Goal: Transaction & Acquisition: Subscribe to service/newsletter

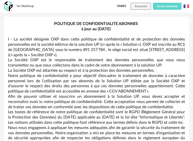
click at [164, 9] on button "Je me connecte" at bounding box center [167, 6] width 29 height 7
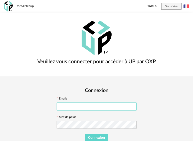
click at [85, 107] on input "text" at bounding box center [97, 107] width 80 height 8
type input "**********"
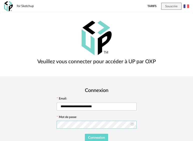
click at [85, 134] on button "Connexion" at bounding box center [97, 138] width 24 height 8
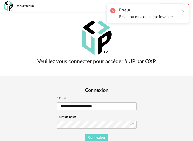
click at [184, 10] on div at bounding box center [183, 11] width 4 height 4
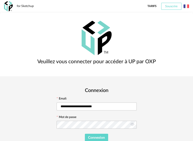
click at [174, 7] on span "Souscrire" at bounding box center [171, 6] width 12 height 3
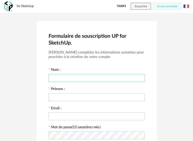
click at [67, 80] on input "text" at bounding box center [97, 78] width 96 height 8
type input "******"
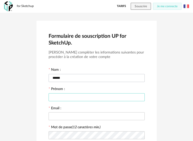
type input "*"
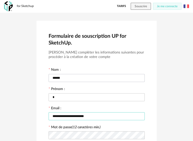
scroll to position [50, 0]
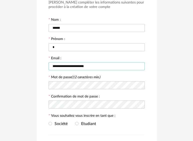
type input "**********"
click at [142, 84] on icon at bounding box center [140, 85] width 6 height 10
click at [141, 104] on icon at bounding box center [140, 105] width 6 height 10
click at [50, 122] on span at bounding box center [51, 124] width 4 height 4
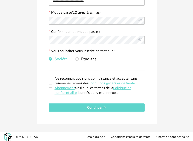
scroll to position [116, 0]
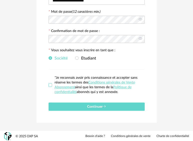
click at [49, 83] on span at bounding box center [51, 85] width 4 height 4
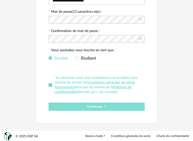
click at [100, 106] on span "Continuer" at bounding box center [96, 107] width 19 height 4
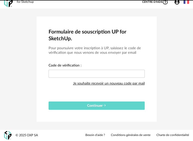
scroll to position [4, 0]
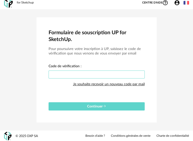
click at [74, 73] on input "text" at bounding box center [97, 75] width 96 height 8
paste input "****"
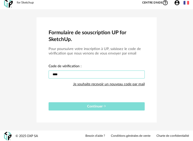
type input "****"
click at [90, 106] on span "Continuer" at bounding box center [96, 107] width 19 height 4
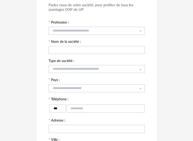
scroll to position [16, 0]
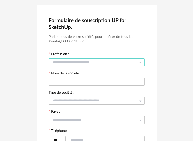
click at [82, 61] on input "text" at bounding box center [97, 63] width 96 height 8
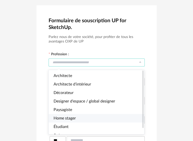
click at [74, 118] on span "Home stager" at bounding box center [65, 118] width 22 height 4
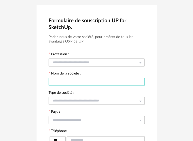
click at [83, 83] on input "text" at bounding box center [97, 82] width 96 height 8
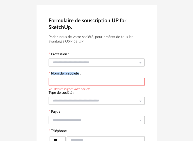
drag, startPoint x: 79, startPoint y: 73, endPoint x: 50, endPoint y: 73, distance: 29.0
click at [50, 73] on label "Nom de la société :" at bounding box center [65, 74] width 32 height 5
copy label "Nom de la société"
click at [87, 80] on input "text" at bounding box center [97, 82] width 96 height 8
type input "******"
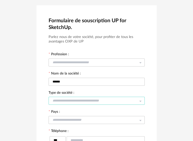
click at [97, 100] on input "text" at bounding box center [97, 101] width 96 height 8
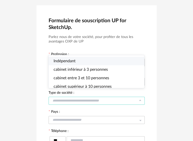
click at [68, 59] on span "Indépendant" at bounding box center [65, 61] width 22 height 4
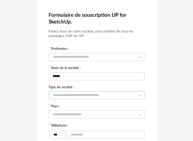
scroll to position [41, 0]
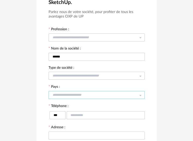
click at [75, 92] on input "text" at bounding box center [97, 95] width 96 height 8
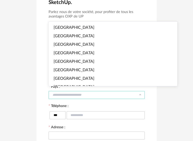
click at [40, 93] on div "Formulaire de souscription UP for SketchUp. Parlez nous de votre société, pour …" at bounding box center [97, 103] width 120 height 246
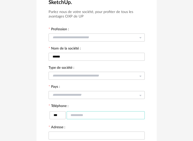
click at [79, 113] on input "text" at bounding box center [106, 115] width 78 height 8
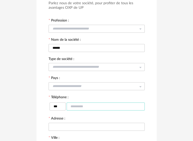
scroll to position [66, 0]
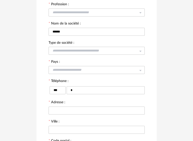
click at [97, 95] on div "*** *" at bounding box center [97, 90] width 96 height 12
click at [95, 88] on input "*" at bounding box center [106, 90] width 78 height 8
click at [95, 88] on input "********" at bounding box center [106, 90] width 78 height 8
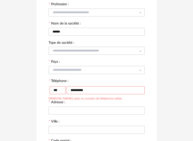
type input "**********"
click at [88, 110] on input "text" at bounding box center [97, 111] width 96 height 8
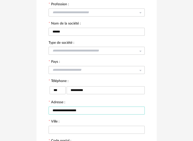
type input "**********"
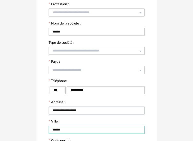
type input "******"
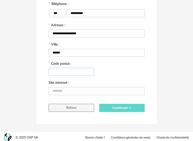
click at [60, 73] on input "text" at bounding box center [72, 72] width 46 height 8
drag, startPoint x: 78, startPoint y: 71, endPoint x: 61, endPoint y: 71, distance: 16.5
click at [61, 71] on input "******" at bounding box center [72, 72] width 46 height 8
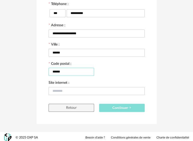
type input "******"
click at [122, 108] on span "Continuer" at bounding box center [121, 108] width 19 height 4
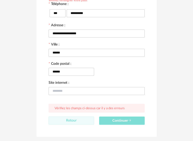
scroll to position [118, 0]
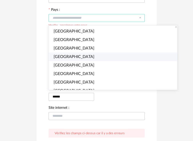
click at [68, 57] on span "Switzerland" at bounding box center [74, 57] width 41 height 4
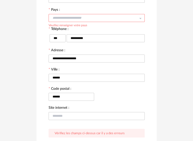
click at [132, 17] on input "text" at bounding box center [97, 18] width 96 height 8
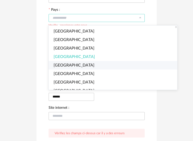
click at [69, 66] on span "Afghanistan" at bounding box center [74, 65] width 41 height 4
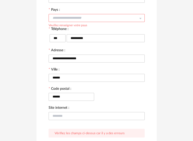
click at [142, 18] on icon at bounding box center [140, 18] width 6 height 10
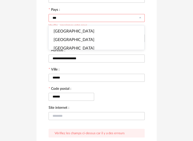
scroll to position [0, 0]
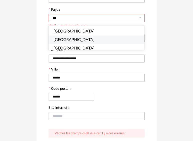
type input "***"
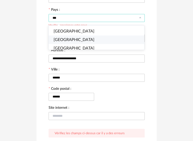
click at [68, 38] on li "India" at bounding box center [99, 40] width 100 height 9
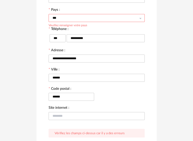
click at [153, 46] on div "**********" at bounding box center [97, 32] width 120 height 259
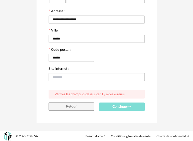
click at [112, 104] on button "Continuer" at bounding box center [122, 107] width 46 height 8
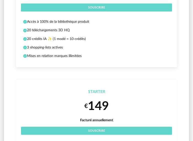
scroll to position [25, 0]
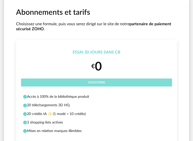
click at [105, 84] on button "Souscrire" at bounding box center [96, 83] width 151 height 8
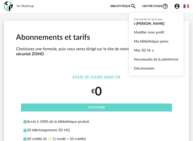
click at [175, 6] on icon "Account Circle icon" at bounding box center [176, 6] width 5 height 5
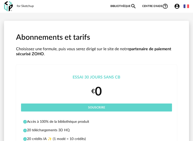
click at [178, 7] on icon "Account Circle icon" at bounding box center [177, 6] width 6 height 6
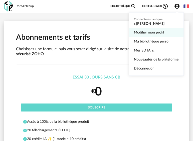
click at [152, 31] on link "Modifier mon profil" at bounding box center [156, 32] width 45 height 9
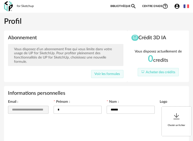
click at [178, 7] on icon "Account Circle icon" at bounding box center [177, 6] width 6 height 6
click at [176, 5] on icon "Account Circle icon" at bounding box center [176, 6] width 5 height 5
click at [177, 7] on icon "Account Circle icon" at bounding box center [177, 6] width 6 height 6
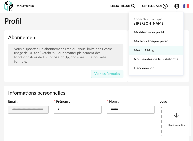
click at [141, 51] on span "Mes 3D IA" at bounding box center [142, 50] width 17 height 9
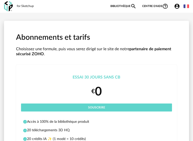
click at [177, 5] on icon "Account Circle icon" at bounding box center [177, 6] width 6 height 6
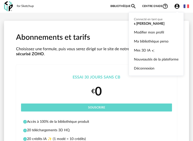
click at [177, 6] on icon "Account Circle icon" at bounding box center [177, 6] width 6 height 6
click at [140, 21] on ul "Connecté en tant que s ramesh Modifier mon profil Ma bibliothèque perso Mes 3D …" at bounding box center [156, 44] width 55 height 64
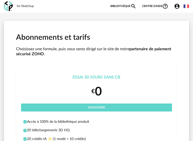
click at [178, 5] on icon "Account Circle icon" at bounding box center [176, 6] width 5 height 5
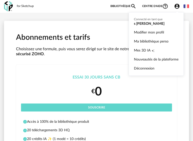
click at [92, 34] on h1 "Abonnements et tarifs" at bounding box center [96, 38] width 161 height 10
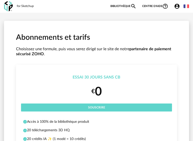
scroll to position [50, 0]
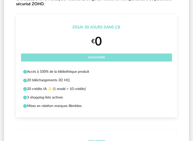
drag, startPoint x: 110, startPoint y: 57, endPoint x: 85, endPoint y: 59, distance: 25.9
click at [81, 59] on button "Souscrire" at bounding box center [96, 58] width 151 height 8
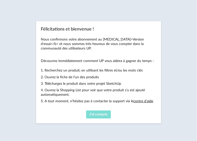
click at [96, 114] on span "J'ai compris" at bounding box center [98, 115] width 18 height 4
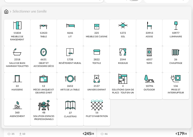
scroll to position [75, 0]
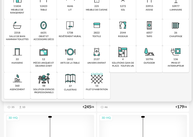
click at [43, 84] on img at bounding box center [44, 78] width 12 height 12
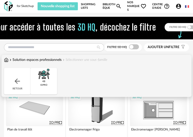
click at [5, 62] on img at bounding box center [6, 59] width 5 height 5
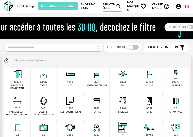
scroll to position [25, 0]
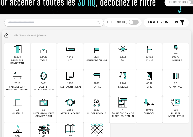
click at [97, 76] on img at bounding box center [97, 76] width 12 height 12
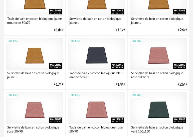
scroll to position [375, 0]
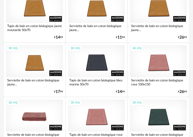
click at [34, 121] on div "3D HQ" at bounding box center [34, 115] width 57 height 32
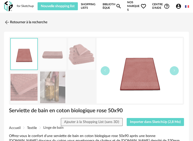
click at [55, 90] on img at bounding box center [52, 88] width 27 height 32
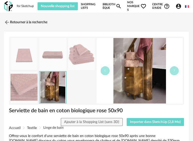
click at [18, 87] on img at bounding box center [24, 88] width 27 height 32
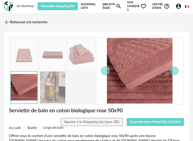
click at [76, 57] on img at bounding box center [81, 54] width 27 height 32
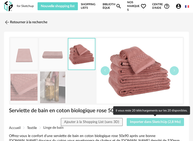
click at [158, 122] on span "Importer dans SketchUp (2,8 Mo)" at bounding box center [155, 122] width 51 height 4
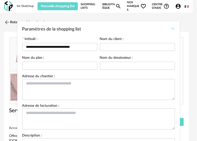
click at [171, 30] on icon "Close" at bounding box center [173, 29] width 4 height 4
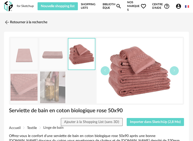
click at [56, 56] on img at bounding box center [52, 54] width 27 height 32
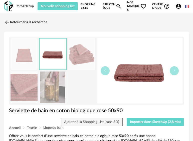
click at [22, 55] on img at bounding box center [24, 54] width 27 height 32
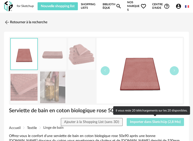
click at [148, 122] on span "Importer dans SketchUp (2,8 Mo)" at bounding box center [155, 122] width 51 height 4
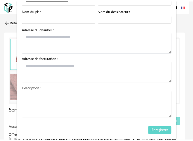
scroll to position [58, 0]
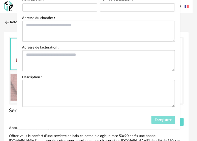
click at [160, 119] on span "Enregistrer" at bounding box center [163, 120] width 17 height 4
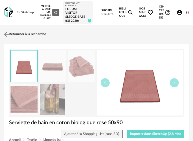
click at [8, 38] on img at bounding box center [6, 34] width 7 height 7
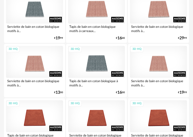
scroll to position [19, 0]
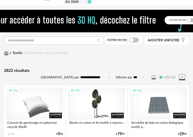
click at [6, 56] on img at bounding box center [6, 53] width 5 height 5
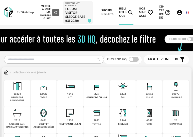
click at [20, 96] on div "11834" at bounding box center [18, 93] width 8 height 3
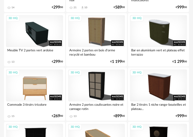
scroll to position [300, 0]
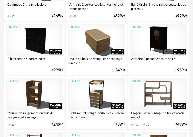
click at [155, 95] on div "3D HQ" at bounding box center [158, 94] width 57 height 32
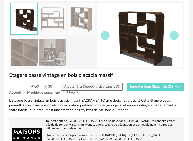
scroll to position [50, 0]
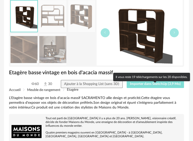
click at [145, 86] on span "Importer dans SketchUp (3,9 Mo)" at bounding box center [155, 84] width 51 height 4
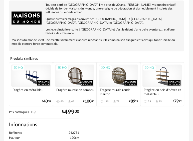
scroll to position [200, 0]
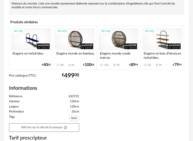
click at [117, 37] on div "3D HQ" at bounding box center [119, 39] width 40 height 22
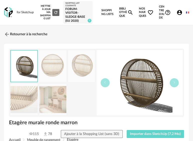
scroll to position [50, 0]
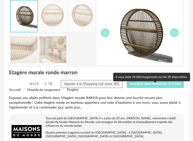
click at [146, 86] on span "Importer dans SketchUp (7,2 Mo)" at bounding box center [155, 84] width 51 height 4
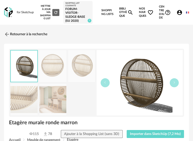
click at [180, 15] on icon "Account Circle icon" at bounding box center [179, 12] width 5 height 5
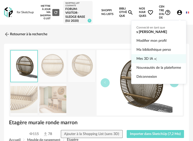
click at [148, 57] on span "Mes 3D IA" at bounding box center [144, 58] width 17 height 9
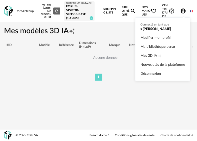
click at [185, 11] on icon "Account Circle icon" at bounding box center [183, 11] width 5 height 5
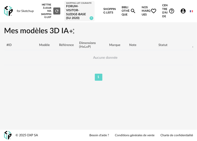
click at [185, 11] on icon "Account Circle icon" at bounding box center [183, 11] width 5 height 5
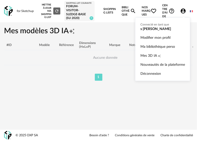
click at [185, 10] on icon "Account Circle icon" at bounding box center [183, 11] width 5 height 5
click at [147, 30] on ul "Connecté en tant que s ramesh Modifier mon profil Ma bibliothèque perso Mes 3D …" at bounding box center [162, 50] width 55 height 64
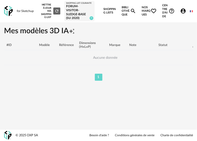
click at [33, 32] on h1 "Mes modèles 3D IA Creation icon" at bounding box center [98, 31] width 189 height 10
click at [102, 33] on h1 "Mes modèles 3D IA Creation icon" at bounding box center [98, 31] width 189 height 10
click at [7, 11] on img at bounding box center [8, 11] width 9 height 10
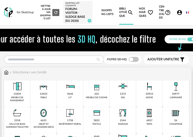
click at [124, 90] on img at bounding box center [123, 86] width 12 height 12
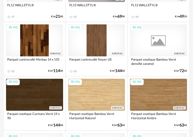
scroll to position [300, 0]
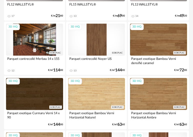
click at [25, 49] on div "3D HQ" at bounding box center [34, 40] width 57 height 32
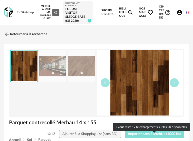
click at [143, 136] on span "Importer dans SketchUp (1000 ko)" at bounding box center [154, 134] width 53 height 4
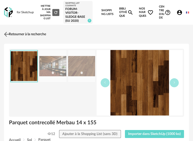
click at [5, 37] on img at bounding box center [6, 34] width 7 height 7
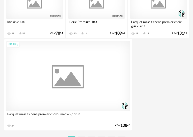
scroll to position [1886, 0]
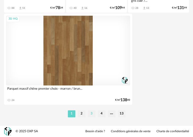
click at [90, 114] on li "3" at bounding box center [92, 113] width 8 height 7
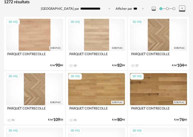
scroll to position [100, 0]
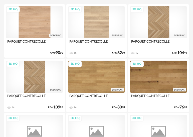
click at [152, 31] on div "3D HQ" at bounding box center [158, 22] width 57 height 32
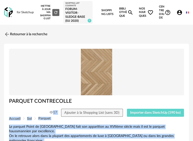
drag, startPoint x: 116, startPoint y: 105, endPoint x: 169, endPoint y: 109, distance: 53.6
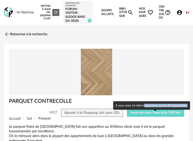
drag, startPoint x: 145, startPoint y: 106, endPoint x: 189, endPoint y: 103, distance: 44.3
click at [189, 103] on div "Il vous reste 16 téléchargements sur les 20 disponibles." at bounding box center [151, 105] width 77 height 9
drag, startPoint x: 116, startPoint y: 106, endPoint x: 186, endPoint y: 106, distance: 70.5
click at [186, 106] on div "Il vous reste 16 téléchargements sur les 20 disponibles." at bounding box center [151, 105] width 77 height 9
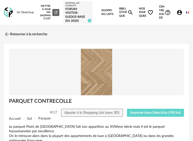
copy div "Il vous reste 16 téléchargements sur les 20 disponible"
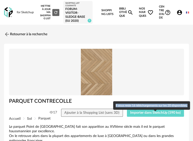
drag, startPoint x: 116, startPoint y: 105, endPoint x: 190, endPoint y: 104, distance: 74.0
click at [190, 104] on div "Il vous reste 16 téléchargements sur les 20 disponibles." at bounding box center [151, 105] width 77 height 9
copy div "Il vous reste 16 téléchargements sur les 20 disponibles."
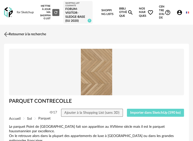
click at [4, 38] on img at bounding box center [6, 34] width 7 height 7
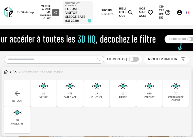
click at [7, 75] on img at bounding box center [6, 72] width 5 height 5
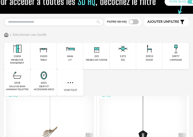
scroll to position [50, 0]
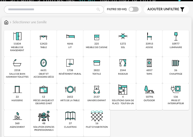
click at [69, 69] on img at bounding box center [70, 63] width 12 height 12
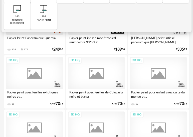
scroll to position [150, 0]
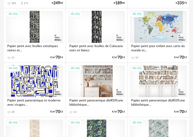
click at [98, 84] on div "3D HQ" at bounding box center [96, 81] width 57 height 32
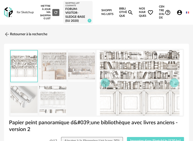
click at [55, 103] on img at bounding box center [52, 100] width 27 height 32
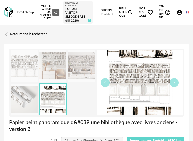
click at [92, 70] on img at bounding box center [81, 66] width 27 height 32
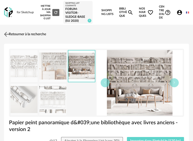
click at [8, 38] on img at bounding box center [6, 34] width 7 height 7
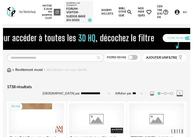
scroll to position [150, 0]
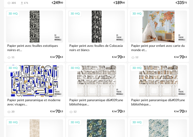
click at [163, 21] on div "3D HQ" at bounding box center [158, 27] width 57 height 32
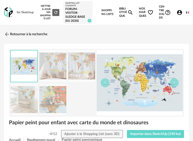
click at [187, 14] on img at bounding box center [187, 12] width 3 height 3
click at [179, 28] on li "English" at bounding box center [174, 27] width 28 height 9
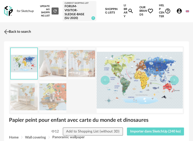
click at [12, 28] on link "Back to search" at bounding box center [17, 31] width 28 height 11
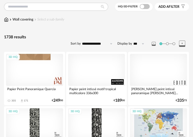
scroll to position [125, 0]
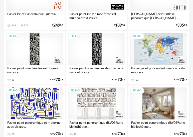
click at [149, 96] on div "3D HQ" at bounding box center [158, 103] width 57 height 32
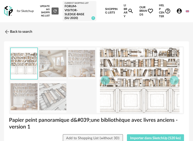
click at [187, 10] on img at bounding box center [187, 11] width 3 height 3
click at [188, 10] on img at bounding box center [187, 11] width 3 height 3
click at [179, 5] on div "New shopping list Update my Shopping List Refresh icon Current Shopping List fo…" at bounding box center [113, 11] width 151 height 22
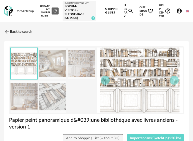
click at [179, 9] on icon "Account Circle icon" at bounding box center [179, 11] width 5 height 5
click at [8, 30] on img at bounding box center [6, 31] width 7 height 7
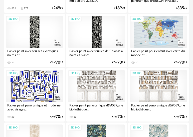
scroll to position [17, 0]
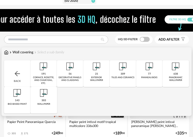
click at [6, 50] on img at bounding box center [6, 52] width 5 height 5
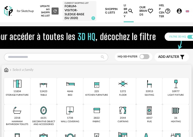
click at [69, 86] on img at bounding box center [70, 84] width 12 height 12
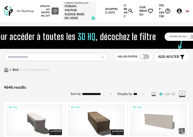
click at [180, 9] on icon "Account Circle icon" at bounding box center [179, 11] width 6 height 6
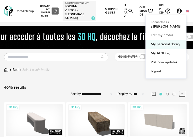
click at [166, 43] on link "My personal library" at bounding box center [166, 44] width 31 height 9
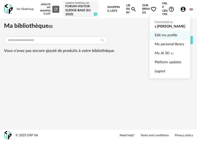
click at [163, 33] on link "Edit my profile" at bounding box center [170, 35] width 31 height 9
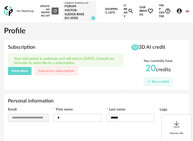
click at [21, 69] on span "View plans" at bounding box center [19, 71] width 17 height 4
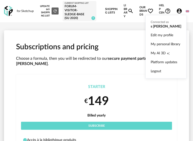
click at [178, 10] on icon "Account Circle icon" at bounding box center [179, 11] width 6 height 6
click at [159, 35] on link "Edit my profile" at bounding box center [166, 35] width 31 height 9
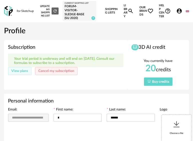
click at [152, 78] on button "Buy credits" at bounding box center [158, 82] width 29 height 8
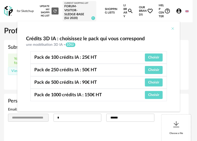
click at [171, 28] on icon "Close" at bounding box center [173, 29] width 4 height 4
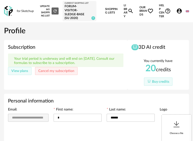
click at [178, 10] on icon "Account Circle icon" at bounding box center [179, 11] width 5 height 5
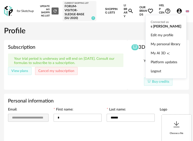
click at [178, 10] on icon "Account Circle icon" at bounding box center [179, 11] width 5 height 5
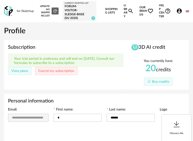
click at [10, 8] on img at bounding box center [8, 11] width 9 height 10
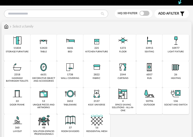
scroll to position [50, 0]
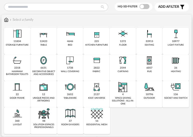
click at [96, 109] on img at bounding box center [97, 113] width 12 height 12
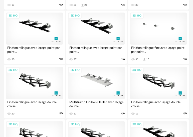
scroll to position [250, 0]
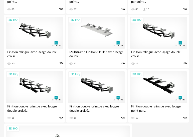
click at [35, 26] on div "3D HQ" at bounding box center [34, 33] width 57 height 32
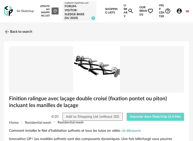
drag, startPoint x: 108, startPoint y: 59, endPoint x: 102, endPoint y: 65, distance: 7.8
click at [108, 59] on img at bounding box center [96, 69] width 175 height 47
click at [86, 70] on img at bounding box center [96, 69] width 175 height 47
click at [87, 74] on img at bounding box center [96, 69] width 175 height 47
click at [8, 29] on img at bounding box center [6, 31] width 7 height 7
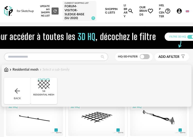
click at [8, 67] on img at bounding box center [6, 69] width 5 height 5
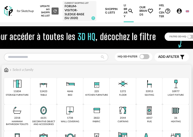
scroll to position [75, 0]
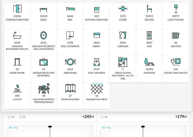
click at [44, 94] on div "48" at bounding box center [43, 95] width 3 height 3
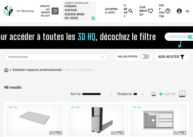
click at [4, 67] on img at bounding box center [6, 69] width 5 height 5
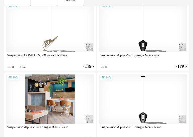
scroll to position [75, 0]
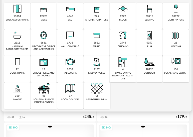
click at [18, 94] on div "360" at bounding box center [17, 95] width 5 height 3
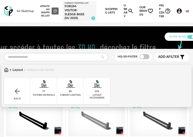
click at [7, 67] on img at bounding box center [6, 69] width 5 height 5
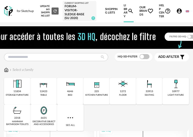
click at [97, 85] on img at bounding box center [97, 84] width 12 height 12
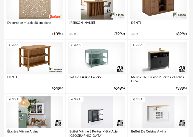
scroll to position [150, 0]
